Goal: Find specific page/section: Find specific page/section

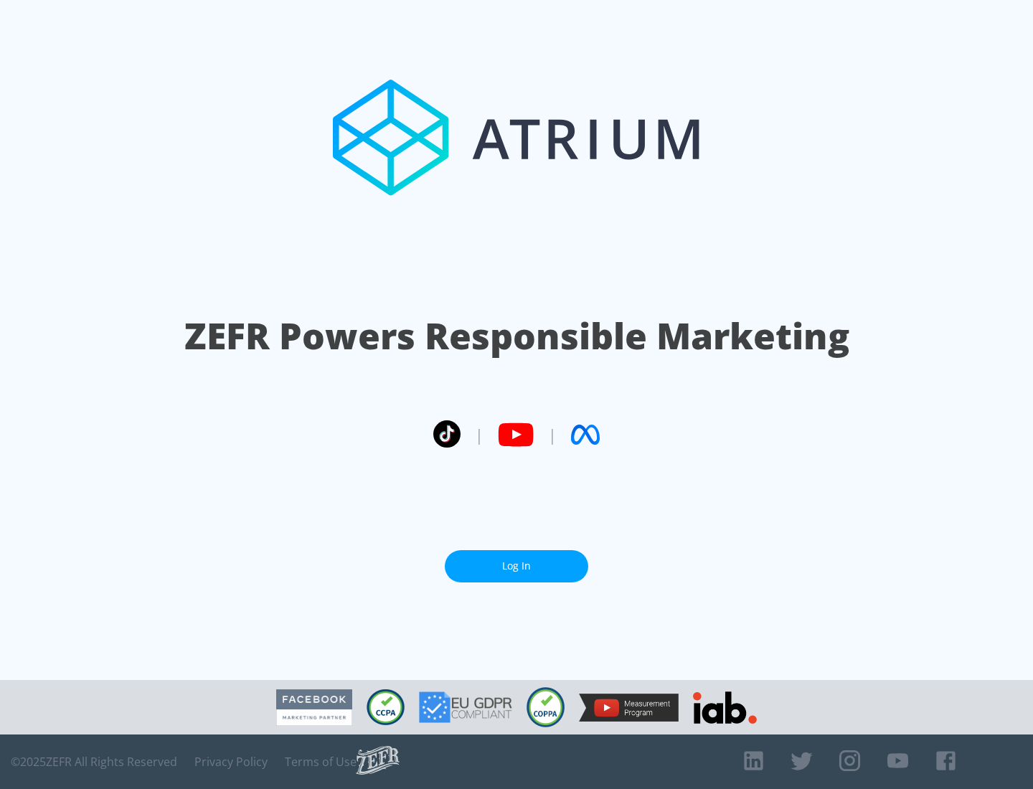
click at [516, 566] on link "Log In" at bounding box center [516, 566] width 143 height 32
